Goal: Task Accomplishment & Management: Complete application form

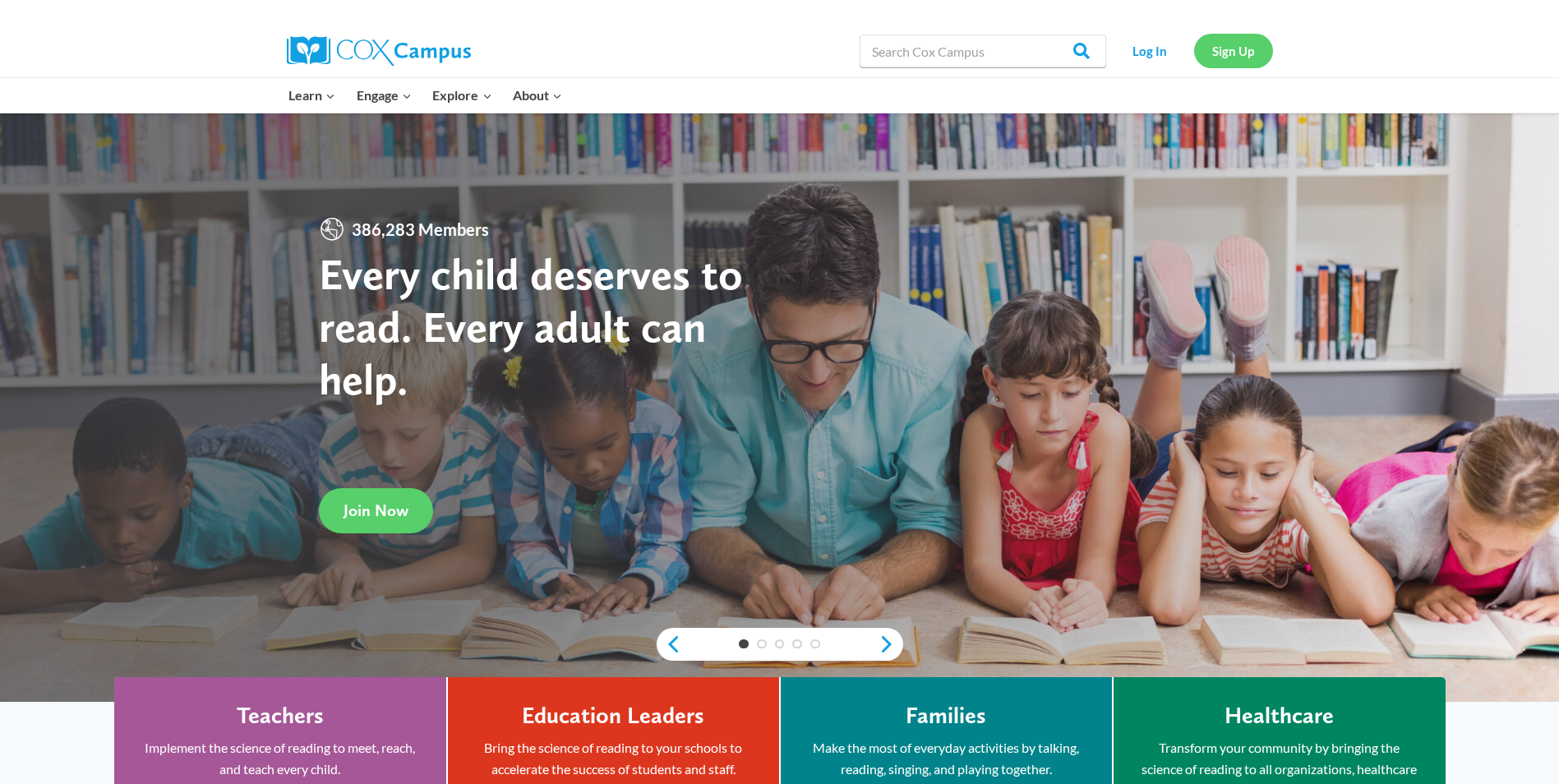
click at [1244, 60] on link "Sign Up" at bounding box center [1233, 51] width 79 height 34
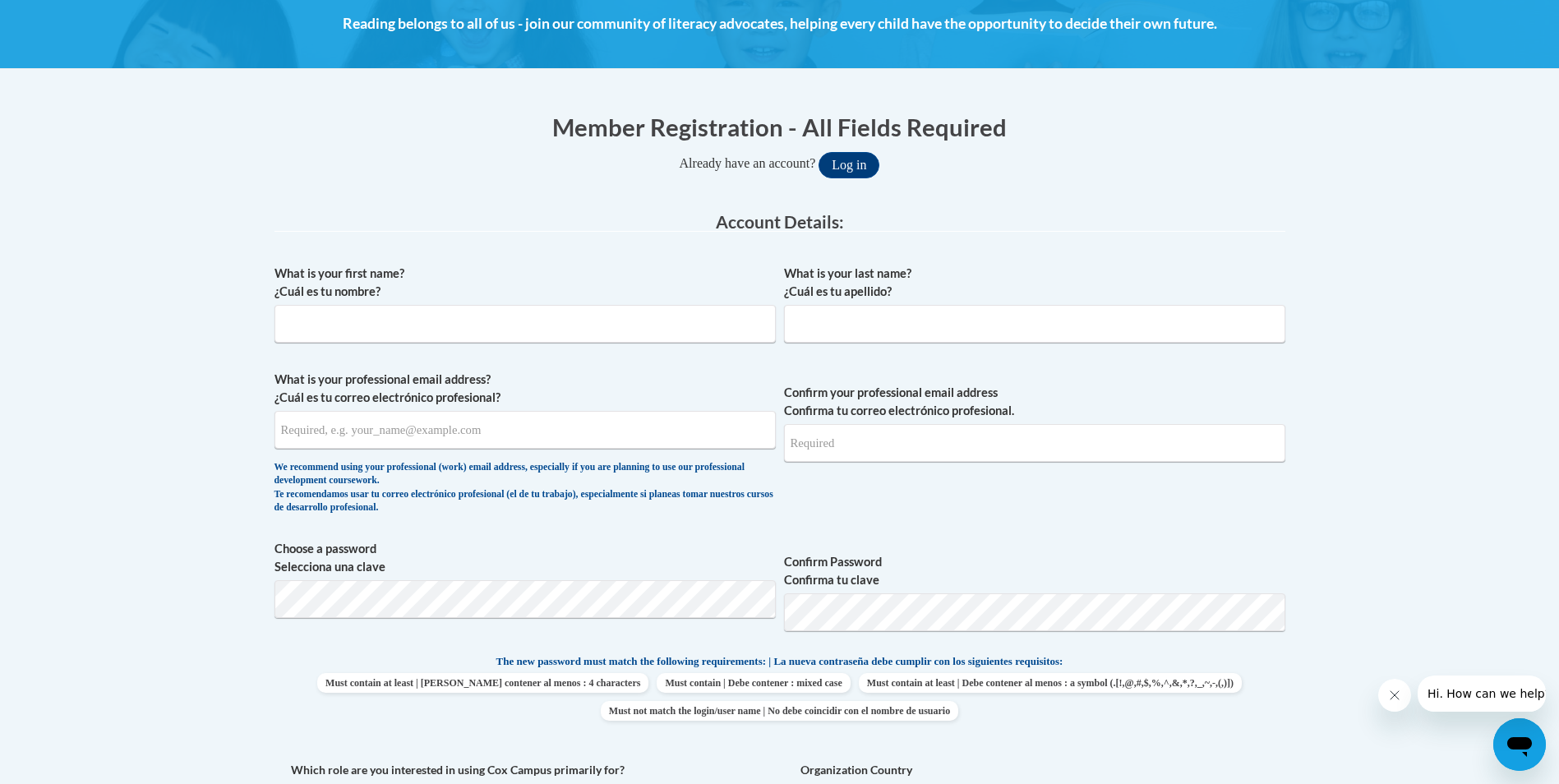
scroll to position [246, 0]
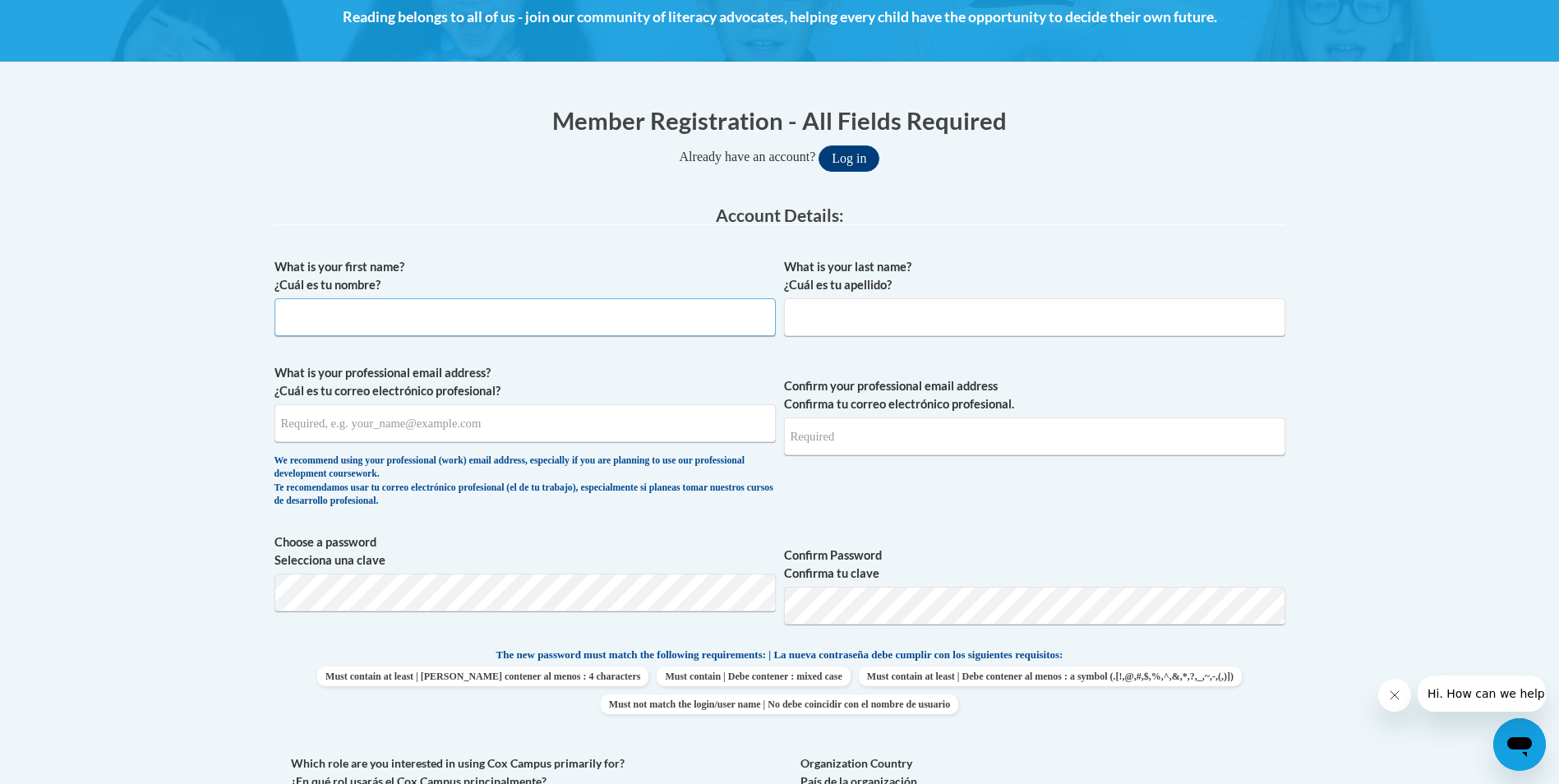
click at [385, 321] on input "What is your first name? ¿Cuál es tu nombre?" at bounding box center [525, 317] width 501 height 38
type input "[PERSON_NAME]"
type input "Suiste"
type input "[EMAIL_ADDRESS][DOMAIN_NAME]"
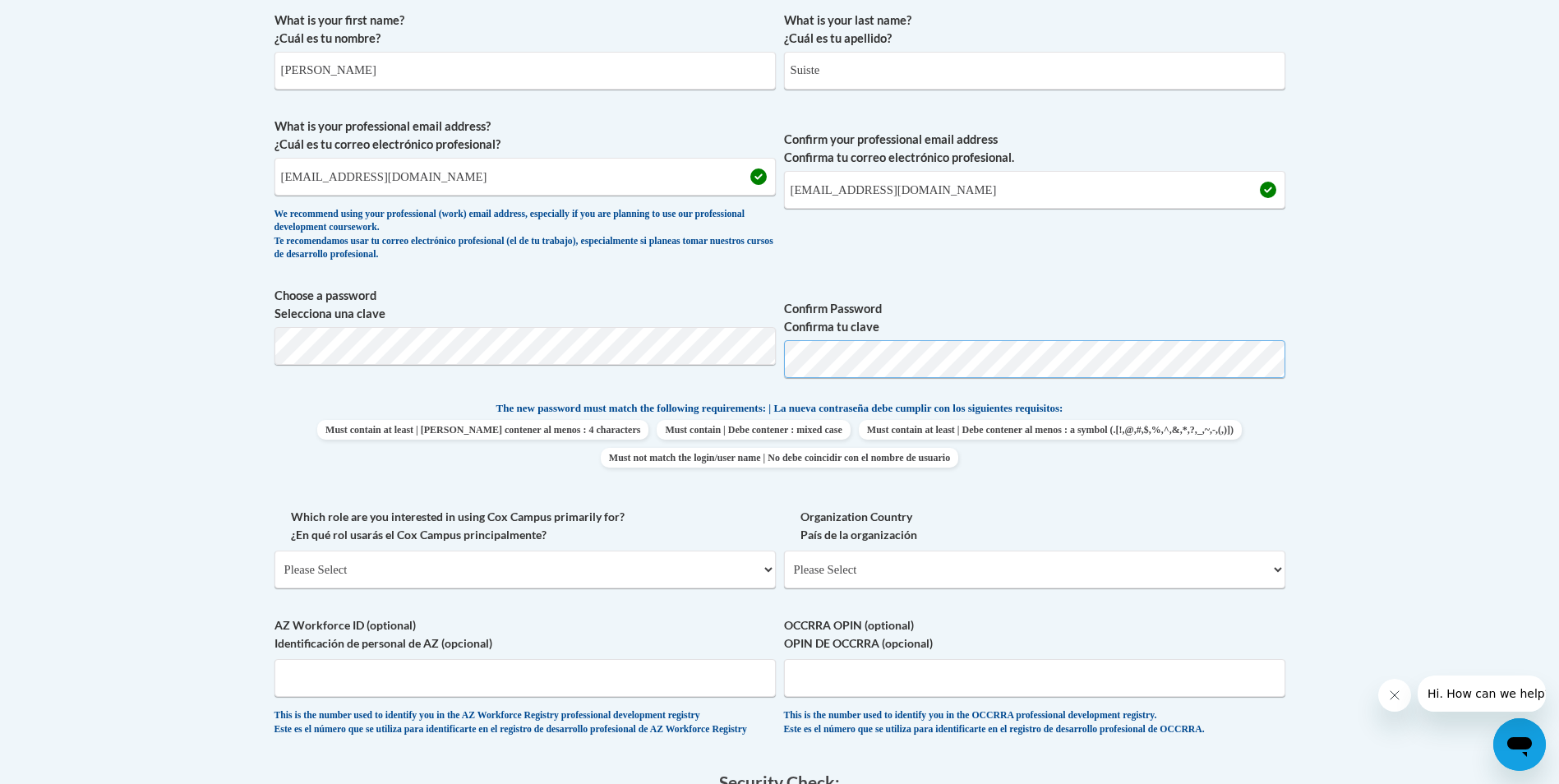
scroll to position [575, 0]
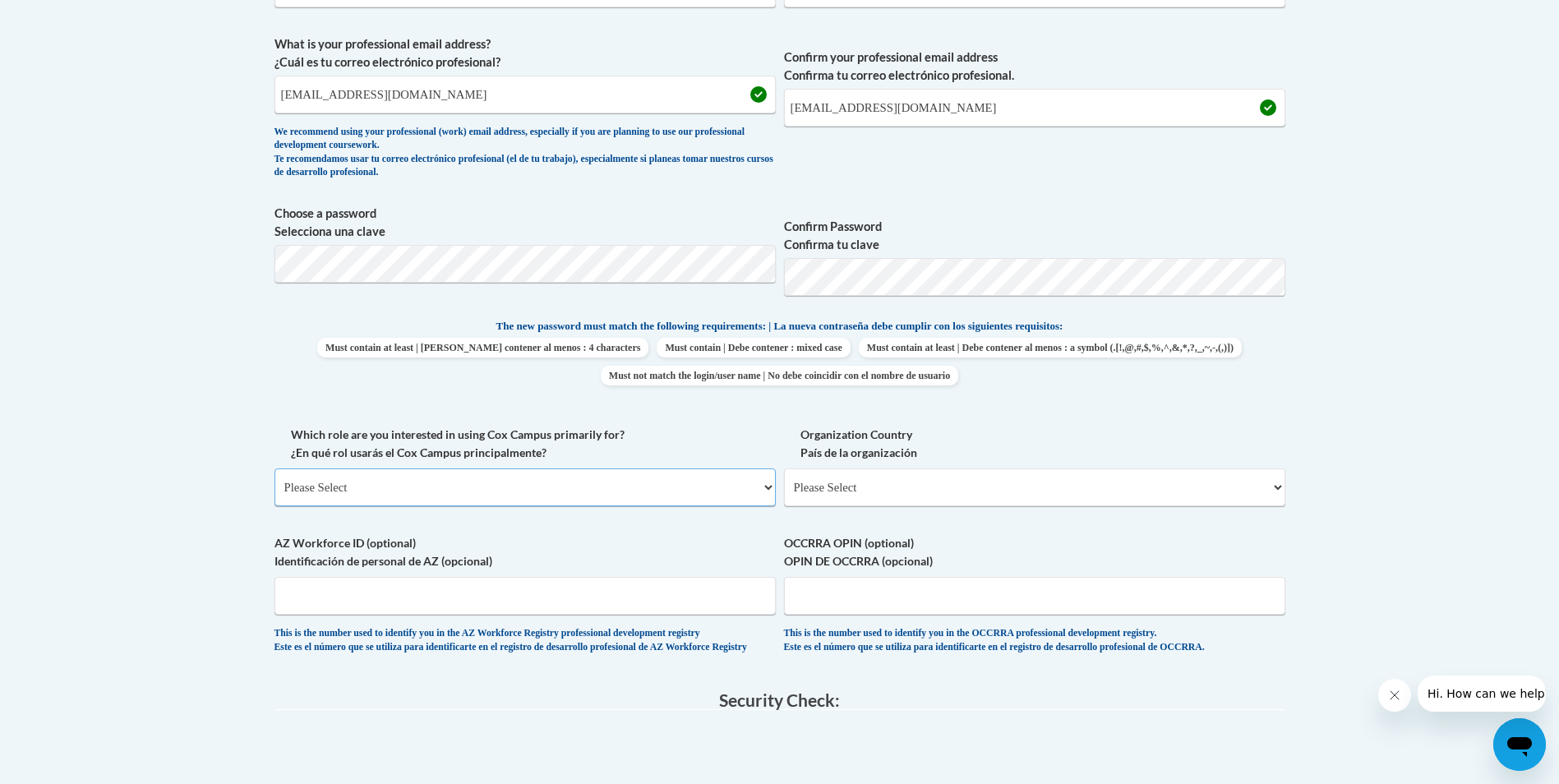
click at [511, 480] on select "Please Select College/University | Colegio/Universidad Community/Nonprofit Part…" at bounding box center [525, 487] width 501 height 38
select select "fbf2d438-af2f-41f8-98f1-81c410e29de3"
click at [275, 468] on select "Please Select College/University | Colegio/Universidad Community/Nonprofit Part…" at bounding box center [525, 487] width 501 height 38
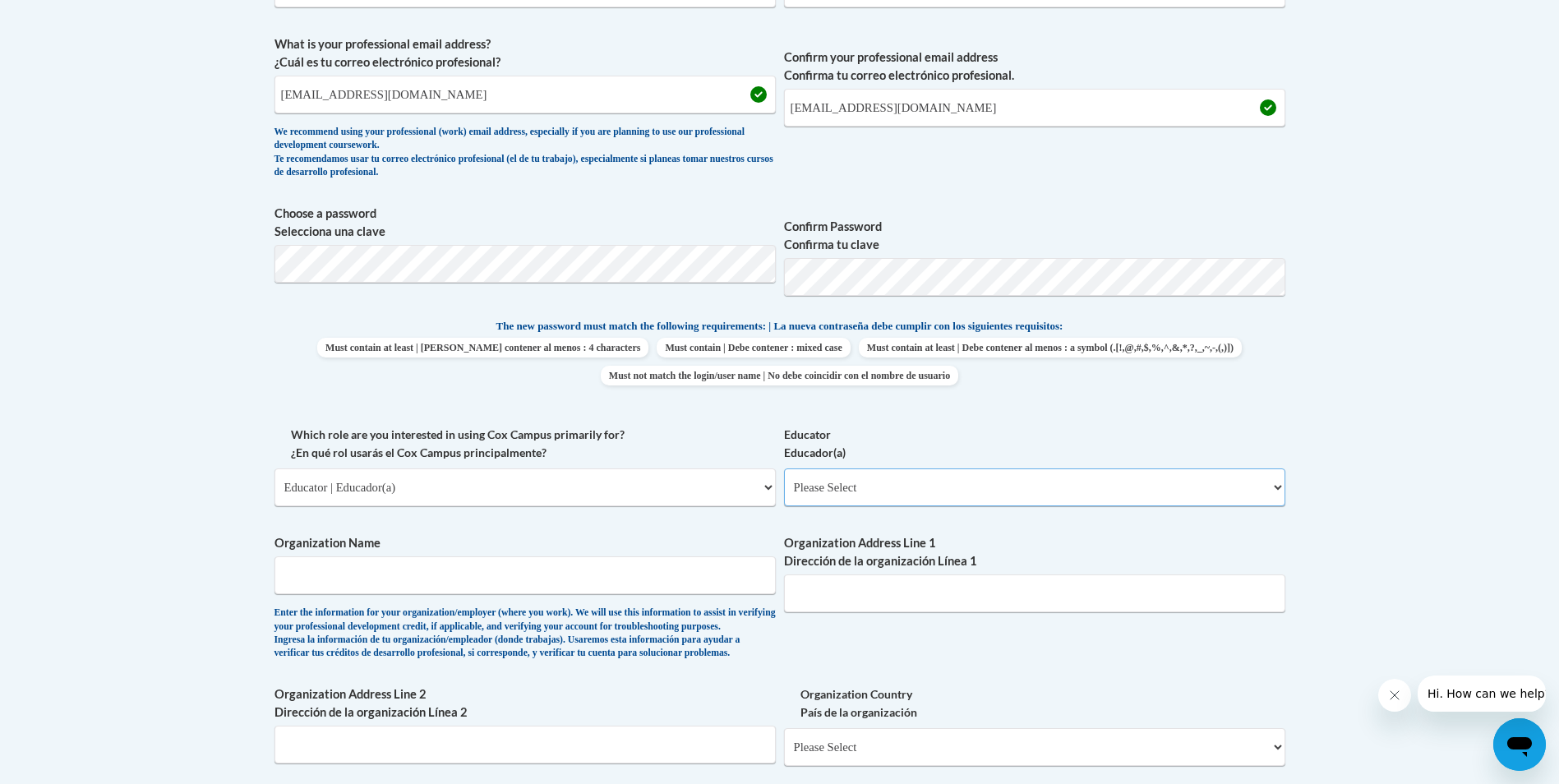
click at [836, 484] on select "Please Select Early Learning/Daycare Teacher/Family Home Care Provider | Maestr…" at bounding box center [1034, 487] width 501 height 38
select select "5e2af403-4f2c-4e49-a02f-103e55d7b75b"
click at [784, 468] on select "Please Select Early Learning/Daycare Teacher/Family Home Care Provider | Maestr…" at bounding box center [1034, 487] width 501 height 38
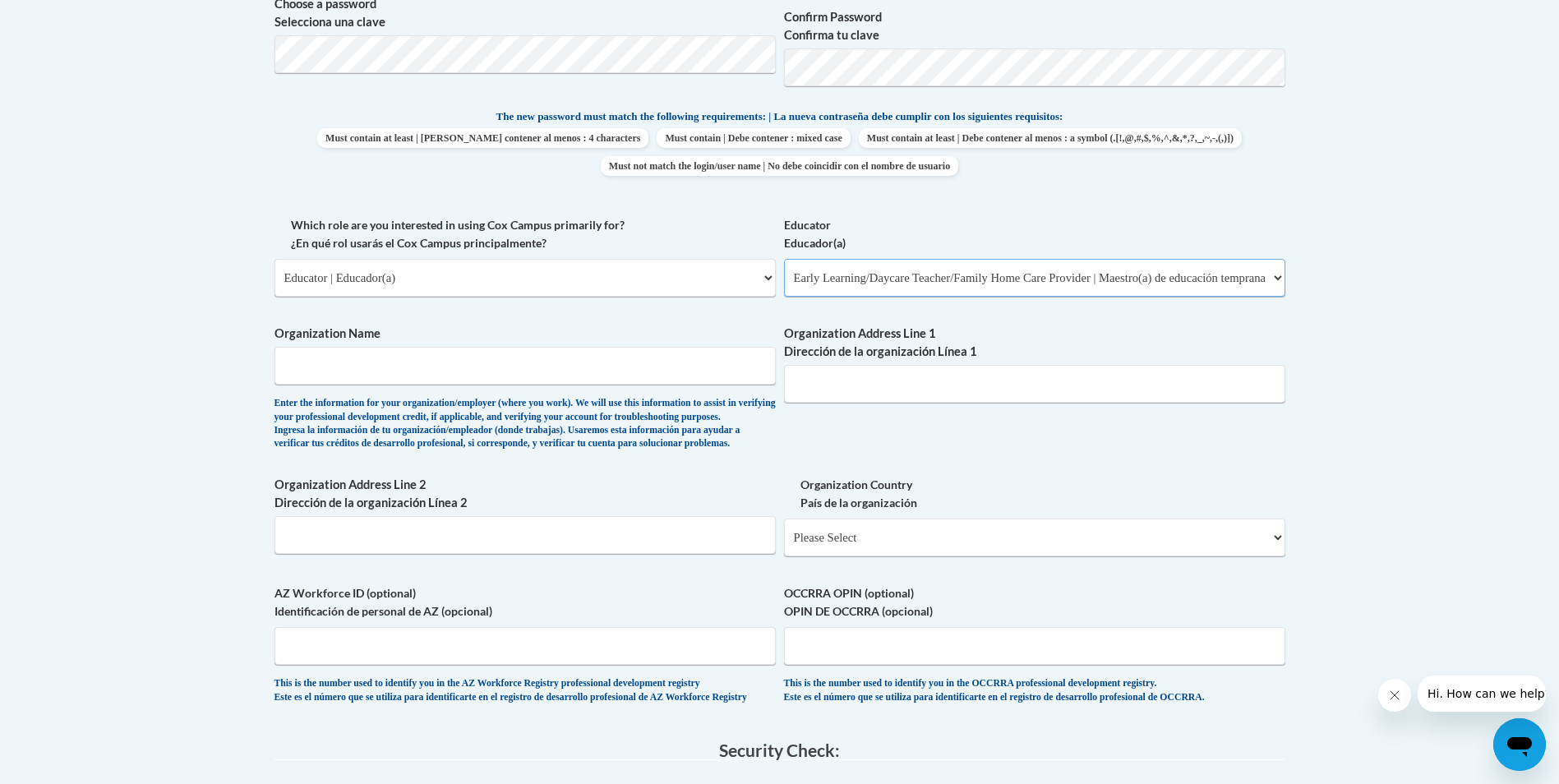
scroll to position [822, 0]
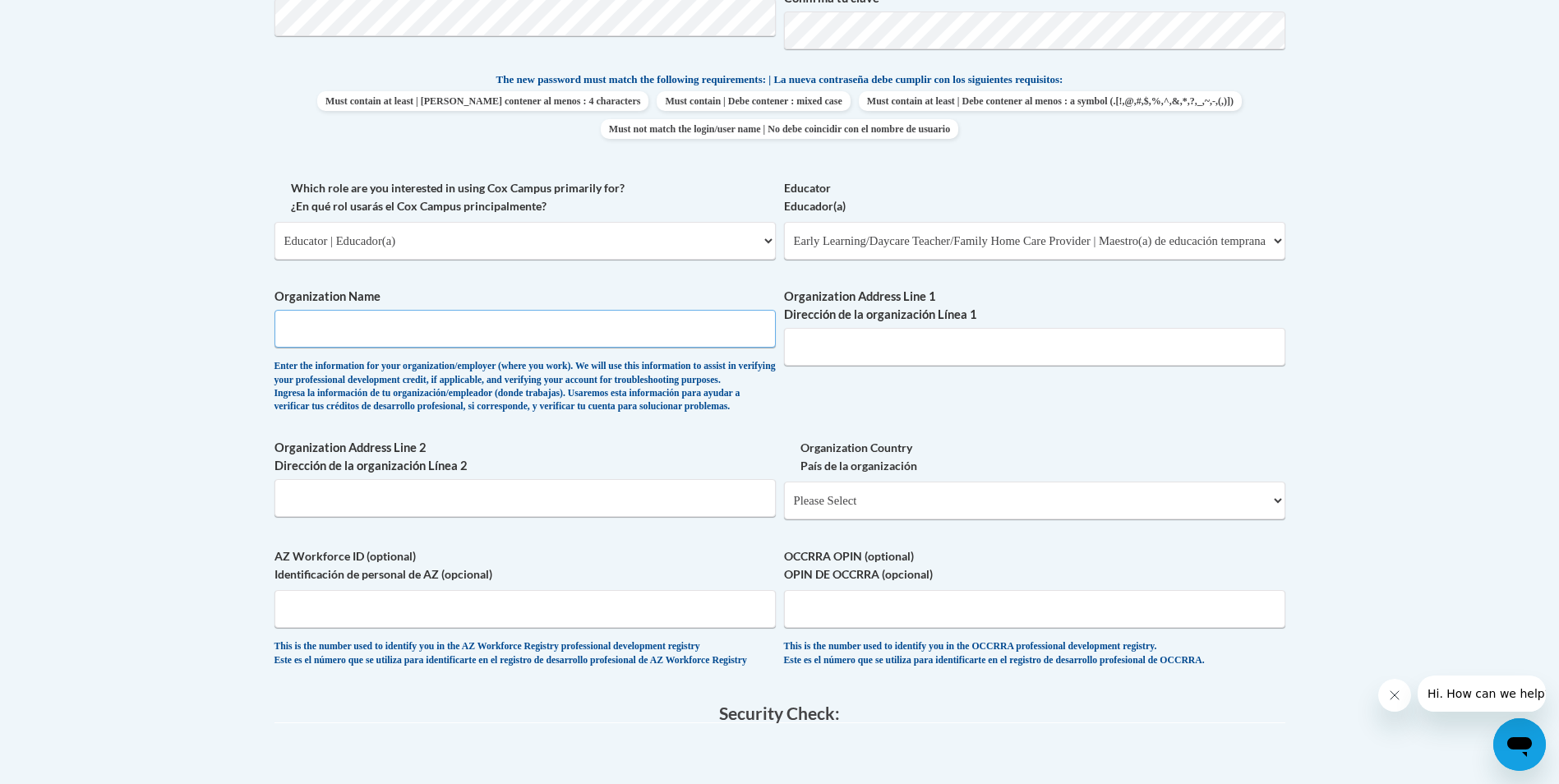
click at [605, 327] on input "Organization Name" at bounding box center [525, 328] width 501 height 38
type input "next generation childcare and preschool"
type input "[STREET_ADDRESS]"
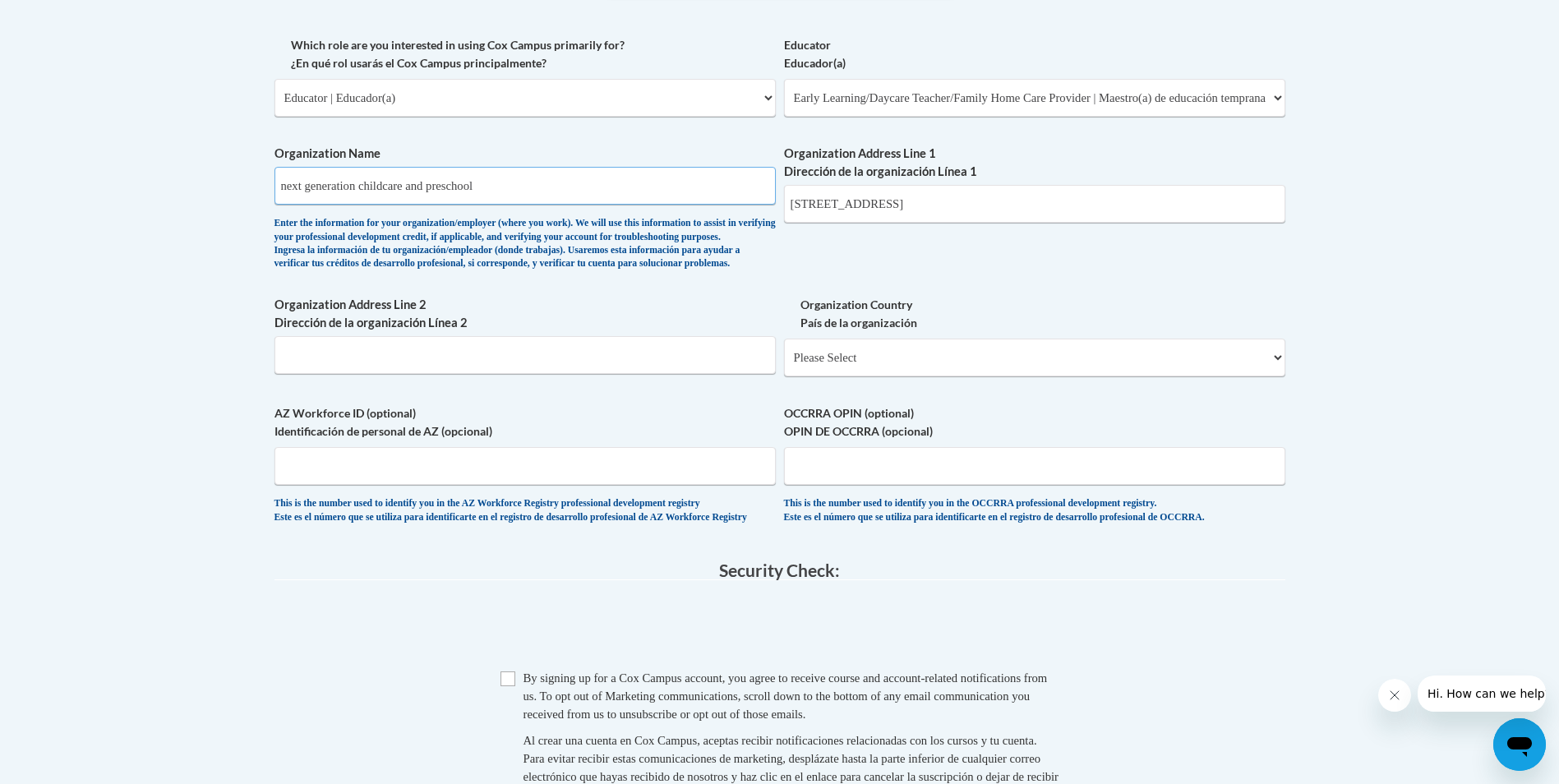
scroll to position [986, 0]
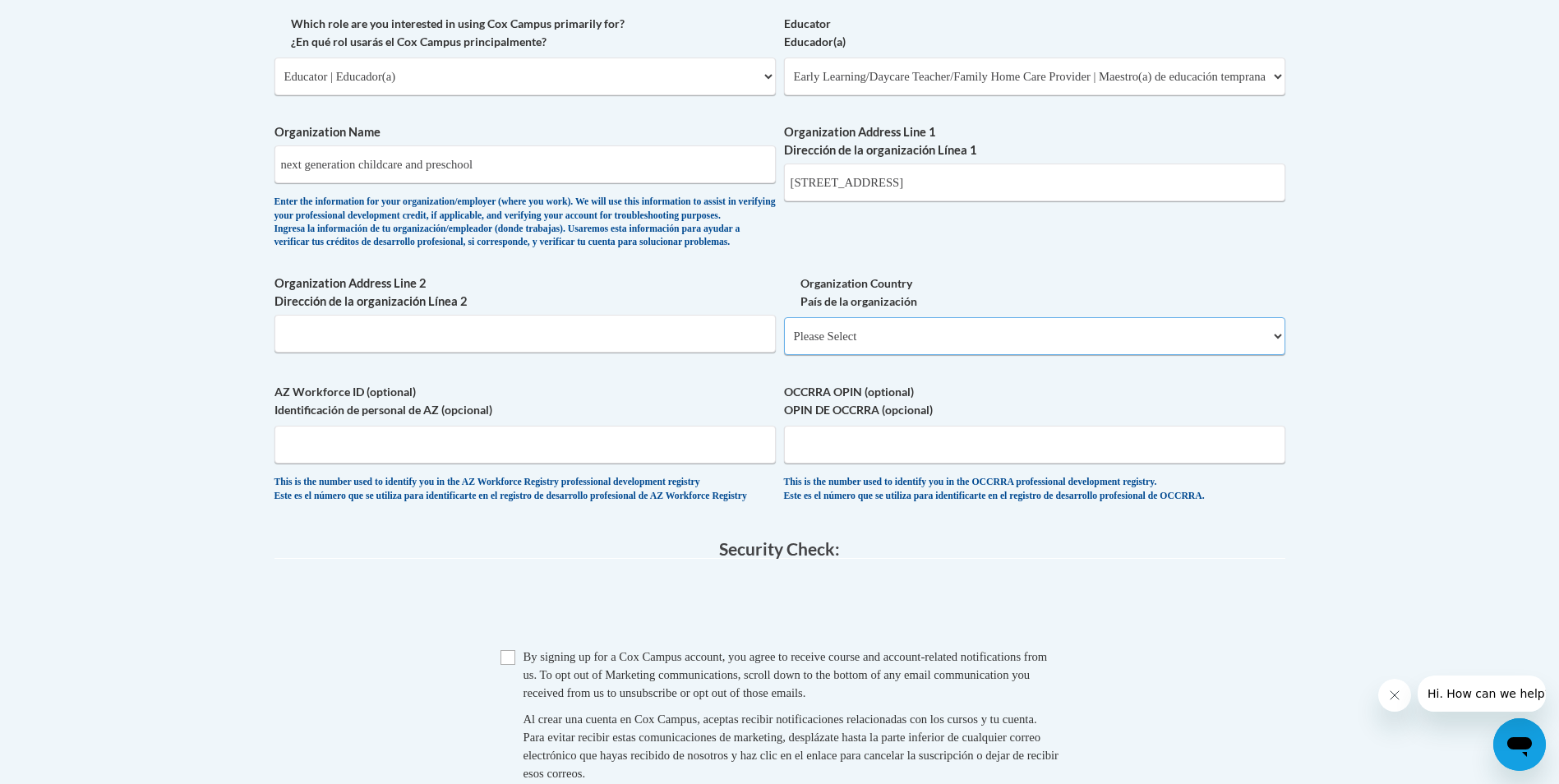
click at [875, 355] on select "Please Select [GEOGRAPHIC_DATA] | [GEOGRAPHIC_DATA] Outside of [GEOGRAPHIC_DATA…" at bounding box center [1034, 336] width 501 height 38
select select "ad49bcad-a171-4b2e-b99c-48b446064914"
click at [784, 343] on select "Please Select [GEOGRAPHIC_DATA] | [GEOGRAPHIC_DATA] Outside of [GEOGRAPHIC_DATA…" at bounding box center [1034, 336] width 501 height 38
select select
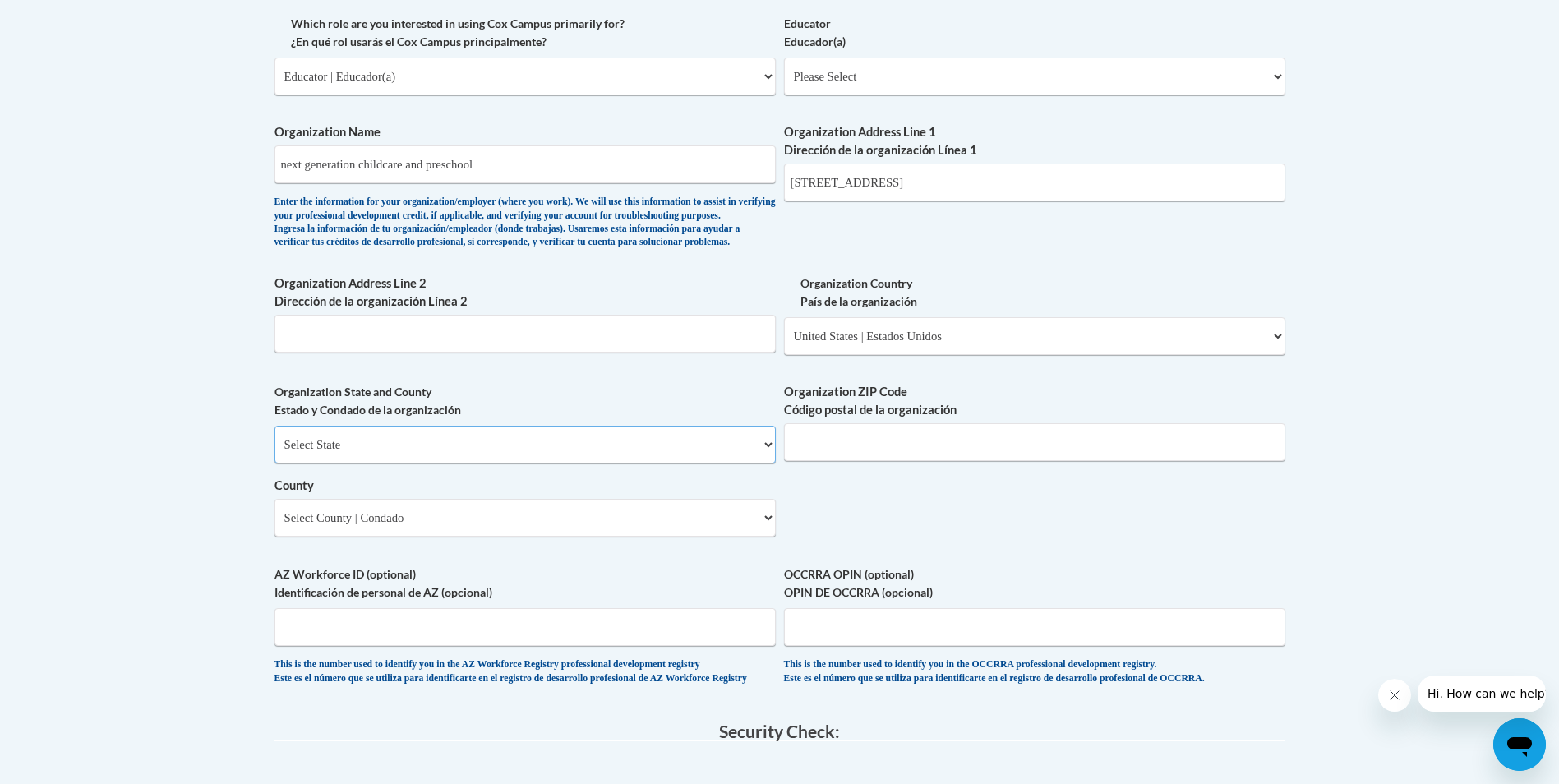
click at [576, 463] on select "Select State [US_STATE] [US_STATE] [US_STATE] [US_STATE] [US_STATE] [US_STATE] …" at bounding box center [525, 444] width 501 height 38
select select "[US_STATE]"
click at [275, 453] on select "Select State [US_STATE] [US_STATE] [US_STATE] [US_STATE] [US_STATE] [US_STATE] …" at bounding box center [525, 444] width 501 height 38
click at [850, 459] on input "Organization ZIP Code Código postal de la organización" at bounding box center [1034, 442] width 501 height 38
type input "68107"
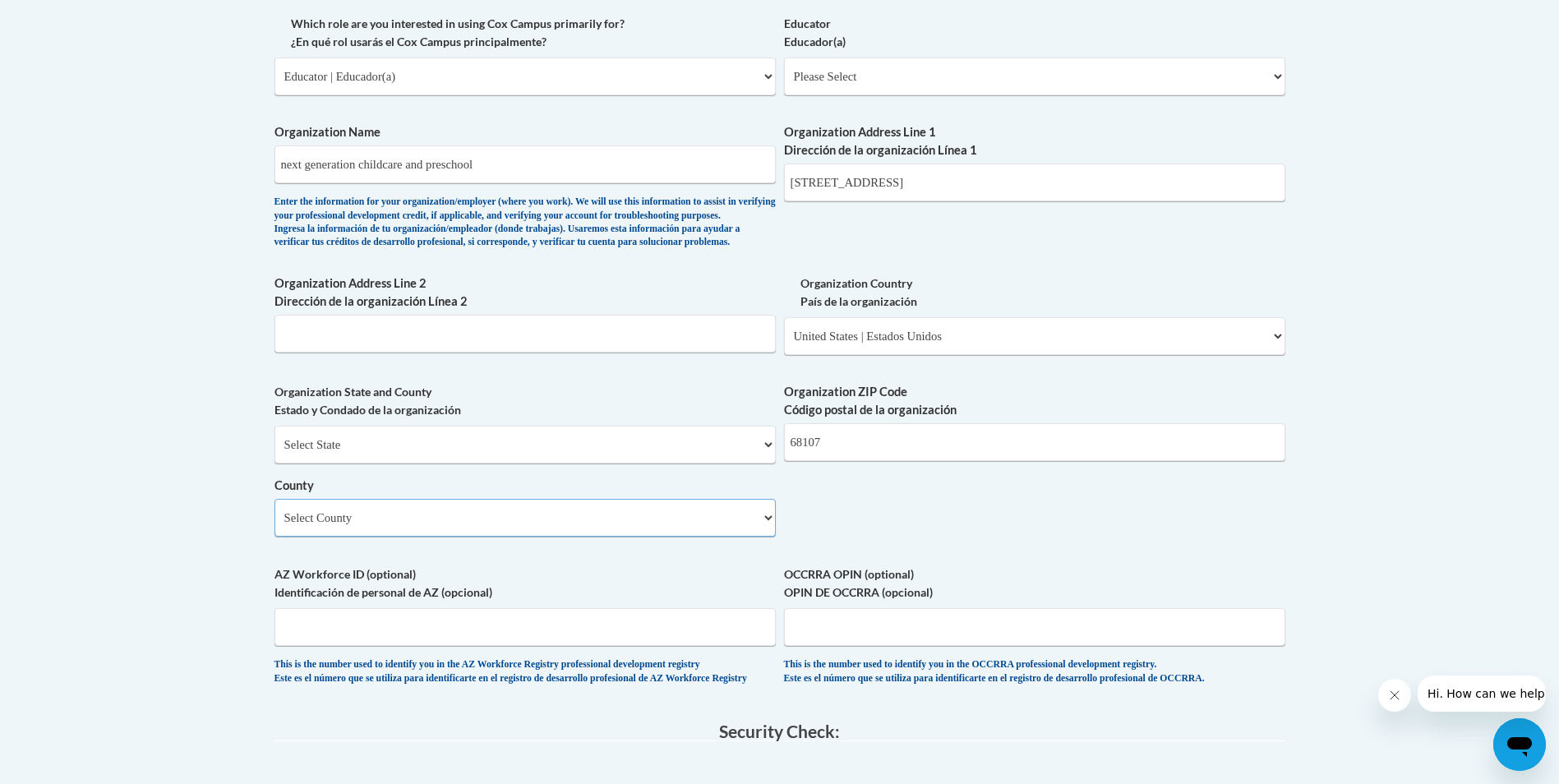
select select "[PERSON_NAME]"
click at [697, 549] on div "Organization State and County Estado y Condado de la organización Select State …" at bounding box center [525, 466] width 501 height 166
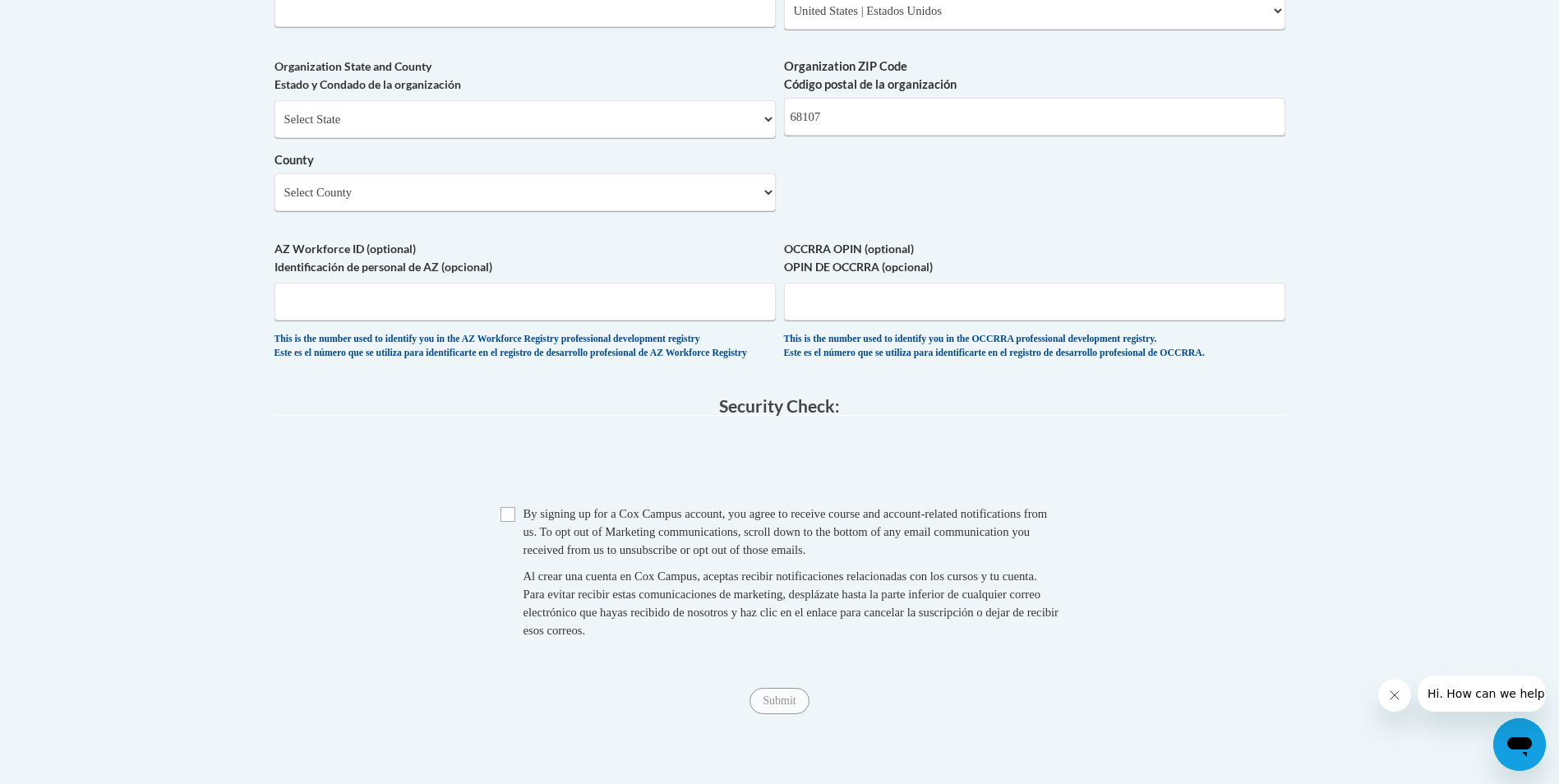
scroll to position [1314, 0]
click at [506, 518] on input "Checkbox" at bounding box center [508, 511] width 15 height 15
checkbox input "true"
click at [786, 710] on input "Submit" at bounding box center [779, 697] width 59 height 26
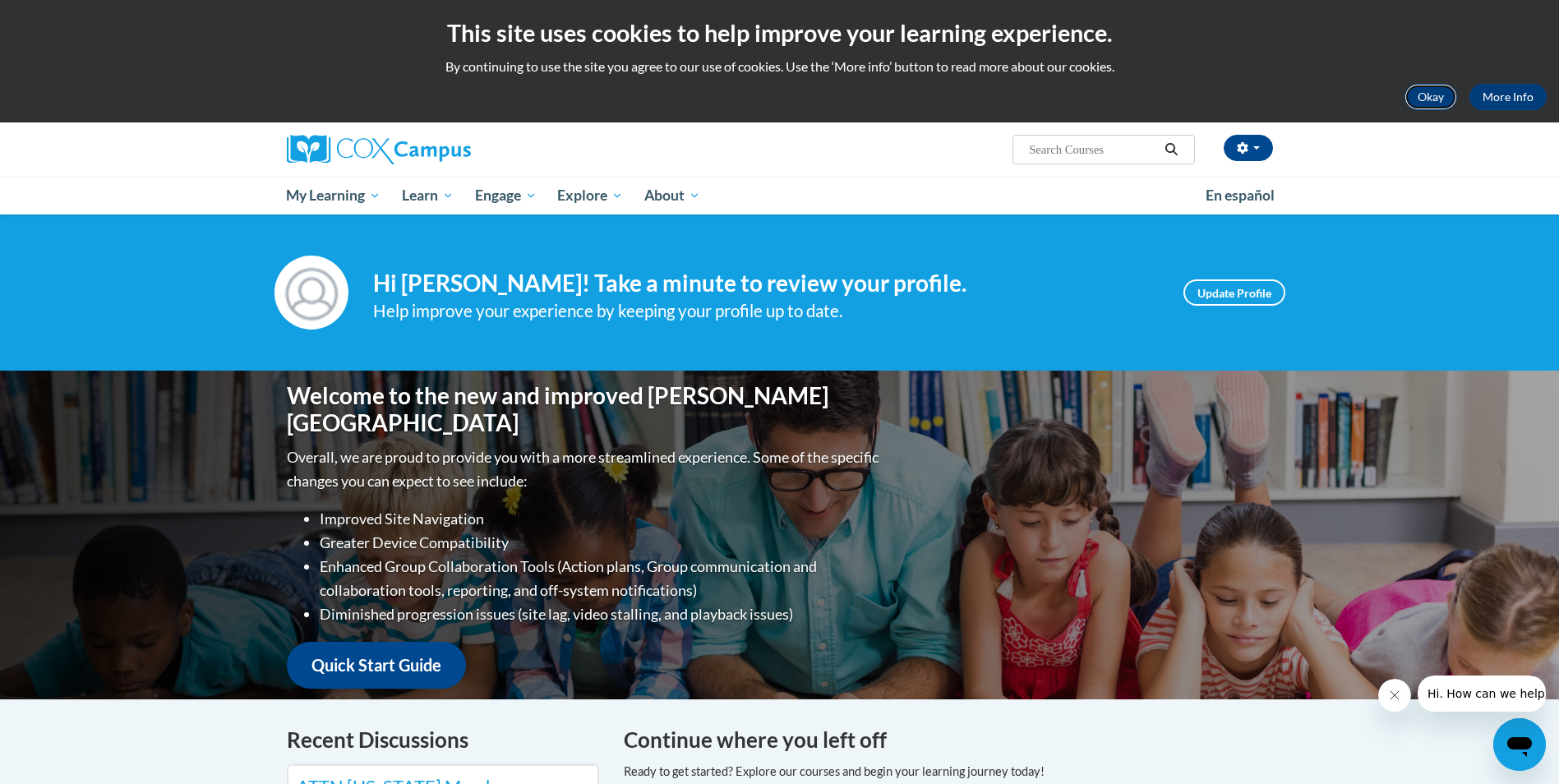
click at [1444, 89] on button "Okay" at bounding box center [1431, 97] width 53 height 26
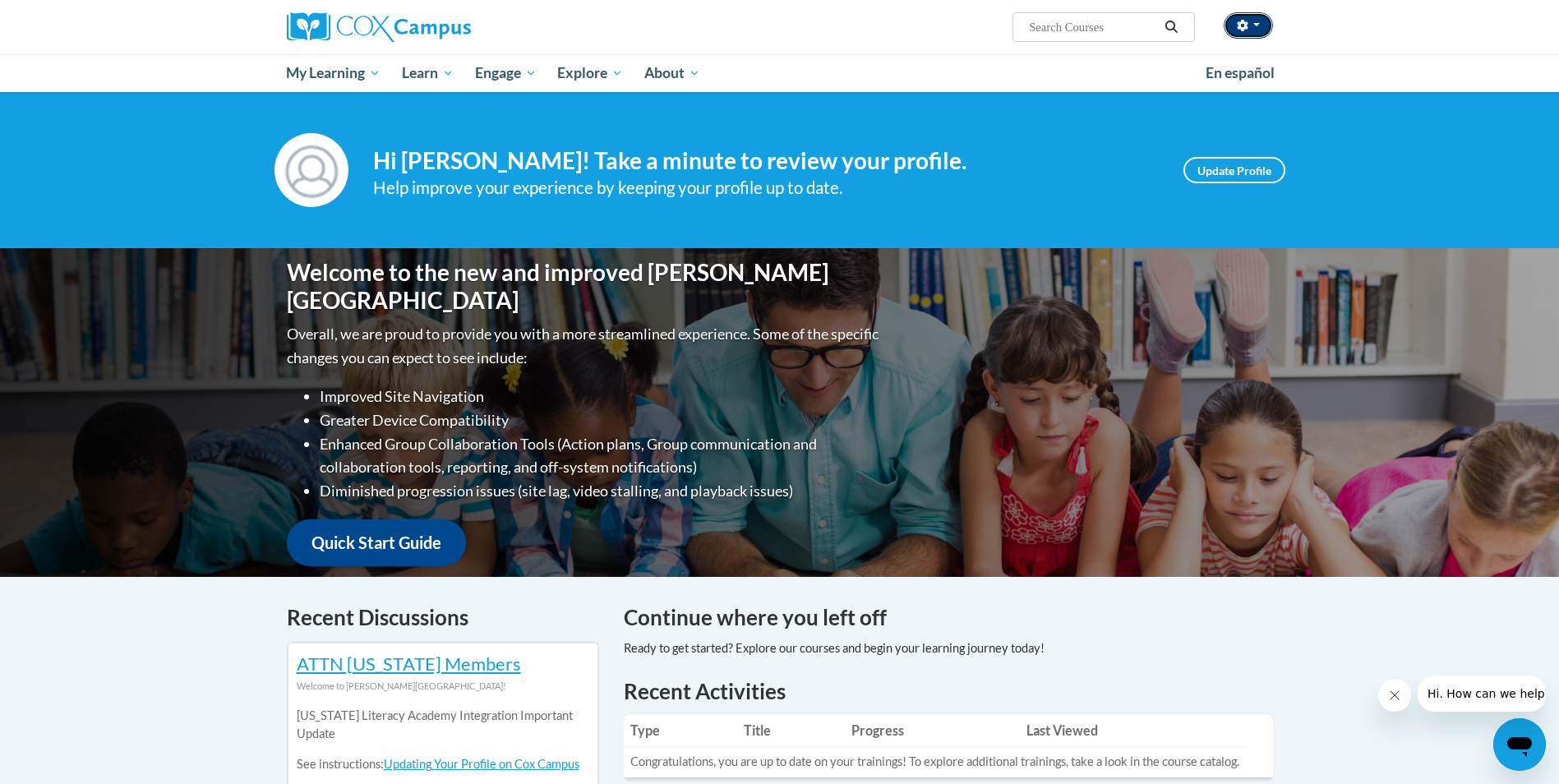
click at [1240, 17] on button "button" at bounding box center [1249, 25] width 49 height 26
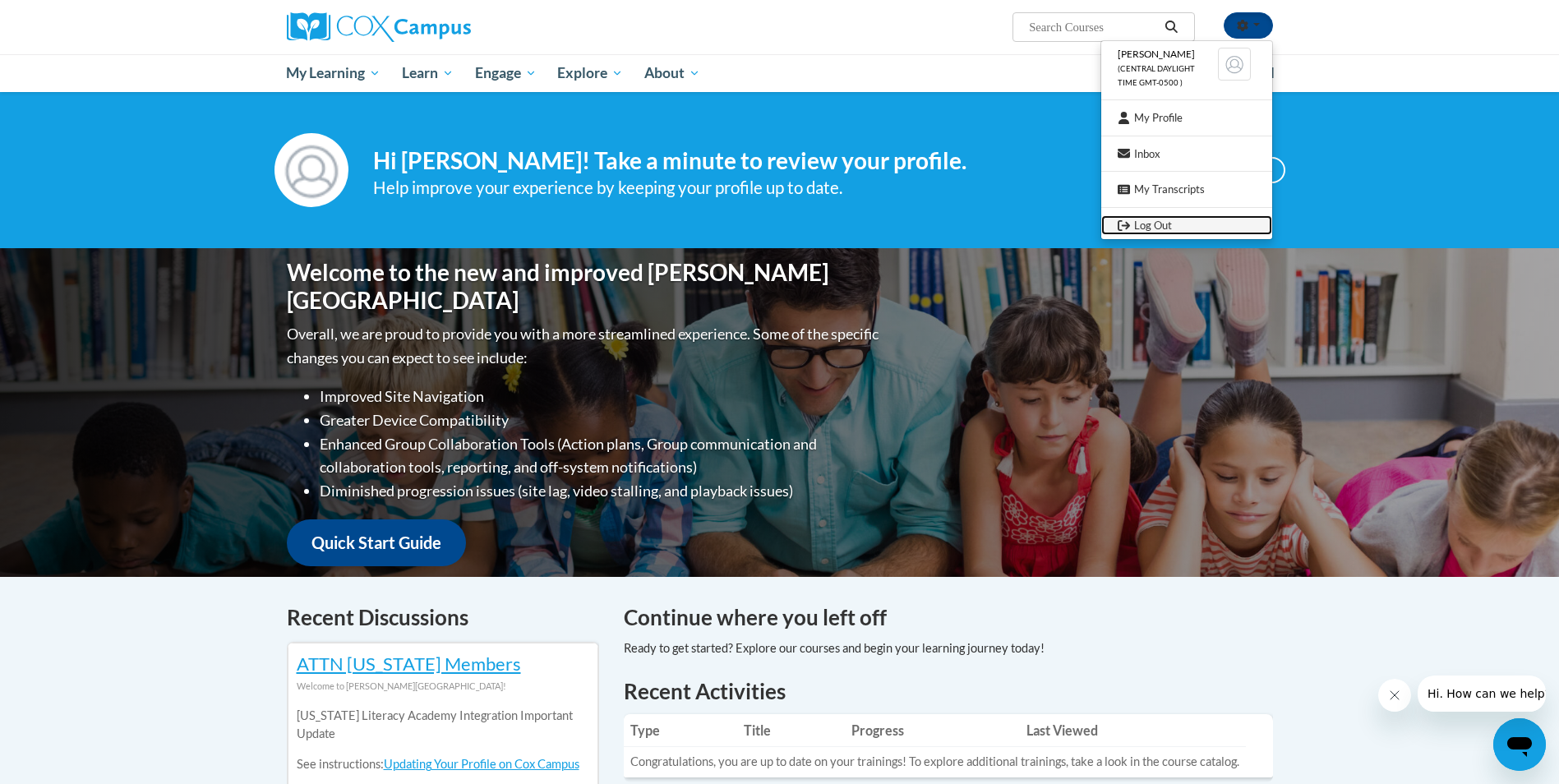
click at [1126, 225] on icon "Logout" at bounding box center [1123, 225] width 12 height 10
